Goal: Information Seeking & Learning: Learn about a topic

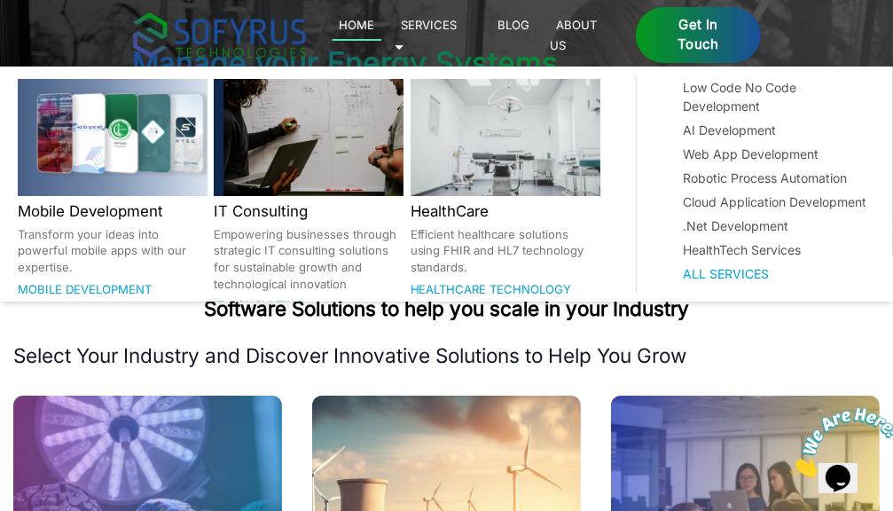
click at [457, 29] on link "Services 🞃" at bounding box center [426, 34] width 63 height 41
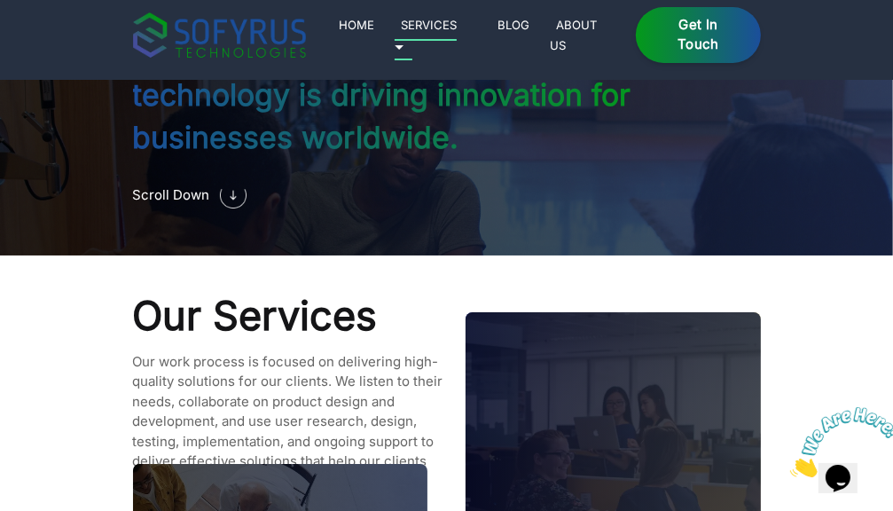
scroll to position [1458, 0]
